Goal: Find specific page/section: Find specific page/section

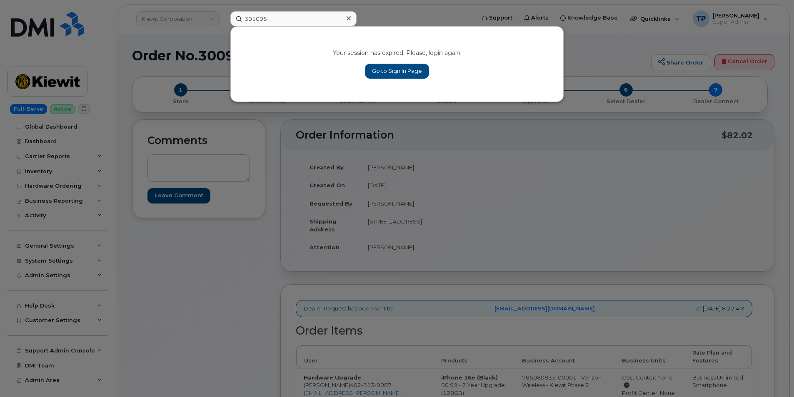
type input "301095"
click at [392, 70] on link "Go to Sign In Page" at bounding box center [397, 71] width 64 height 15
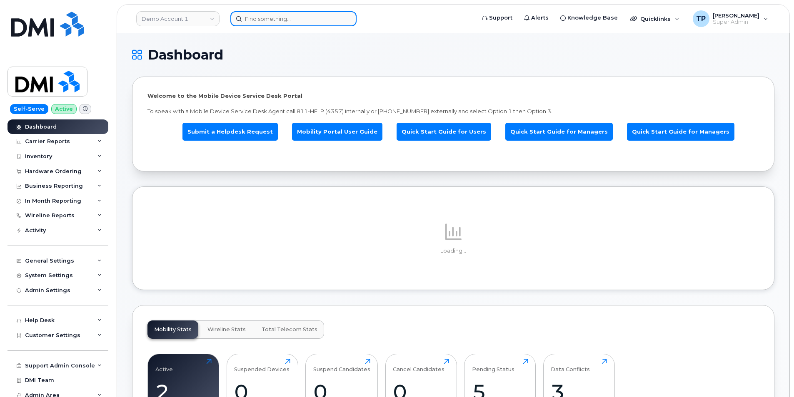
click at [313, 20] on input at bounding box center [293, 18] width 126 height 15
paste input "301095"
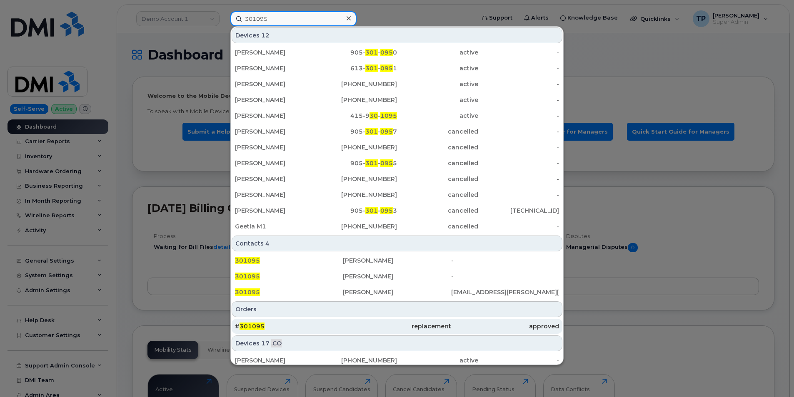
type input "301095"
click at [346, 328] on div "replacement" at bounding box center [397, 326] width 108 height 8
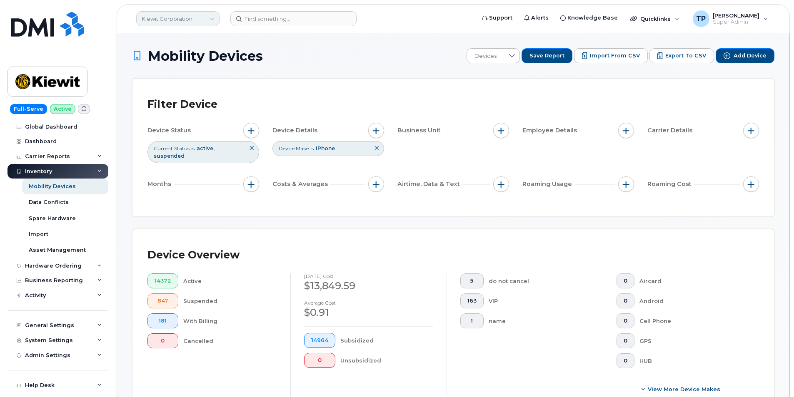
scroll to position [422, 0]
